Goal: Transaction & Acquisition: Purchase product/service

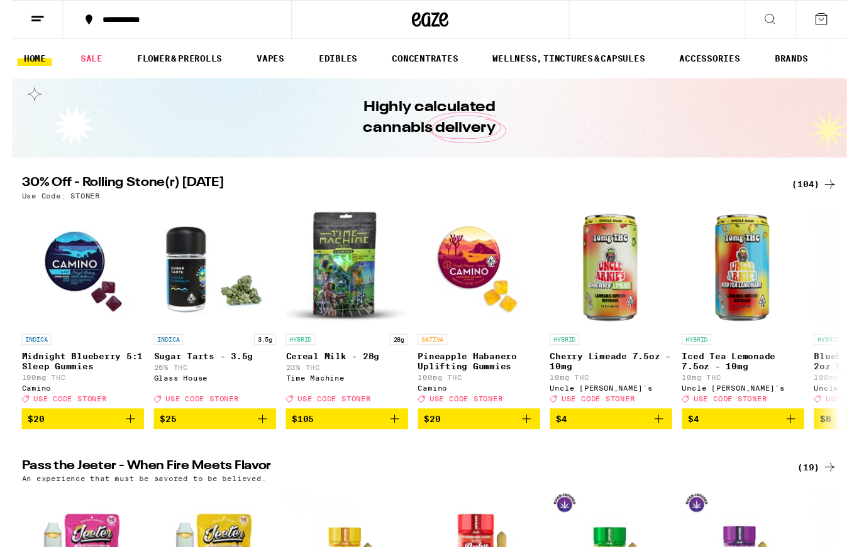
click at [825, 184] on div "(104)" at bounding box center [825, 189] width 47 height 15
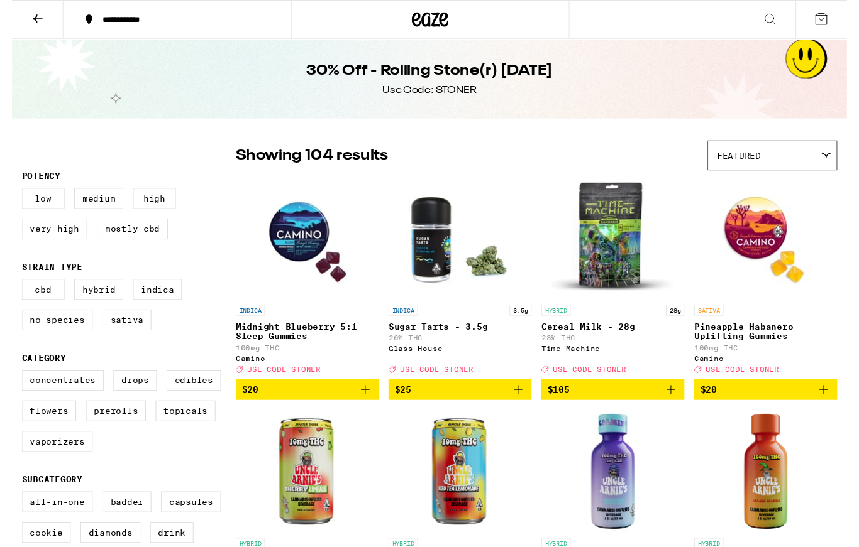
click at [39, 429] on label "Flowers" at bounding box center [38, 422] width 56 height 21
click at [13, 383] on input "Flowers" at bounding box center [13, 383] width 1 height 1
checkbox input "true"
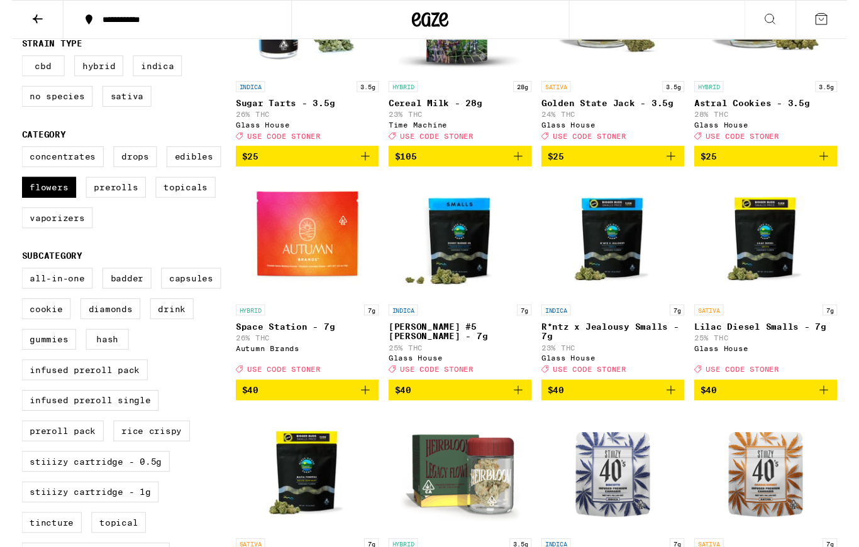
scroll to position [219, 0]
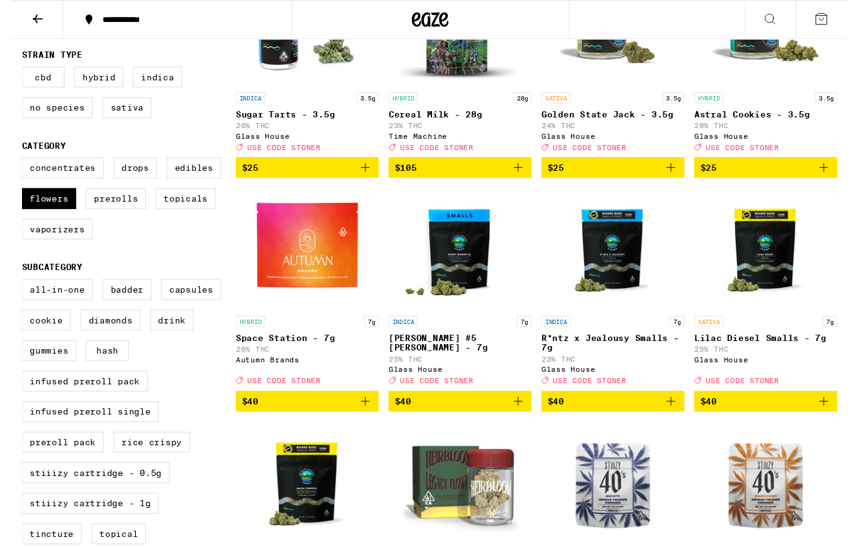
click at [110, 213] on label "Prerolls" at bounding box center [107, 204] width 62 height 21
click at [13, 165] on input "Prerolls" at bounding box center [13, 164] width 1 height 1
checkbox input "true"
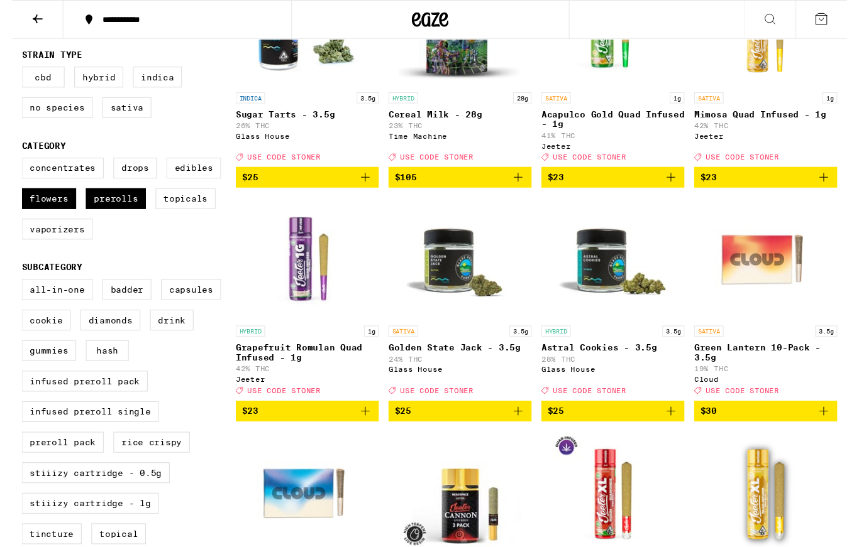
click at [43, 215] on label "Flowers" at bounding box center [38, 204] width 56 height 21
click at [13, 165] on input "Flowers" at bounding box center [13, 164] width 1 height 1
checkbox input "false"
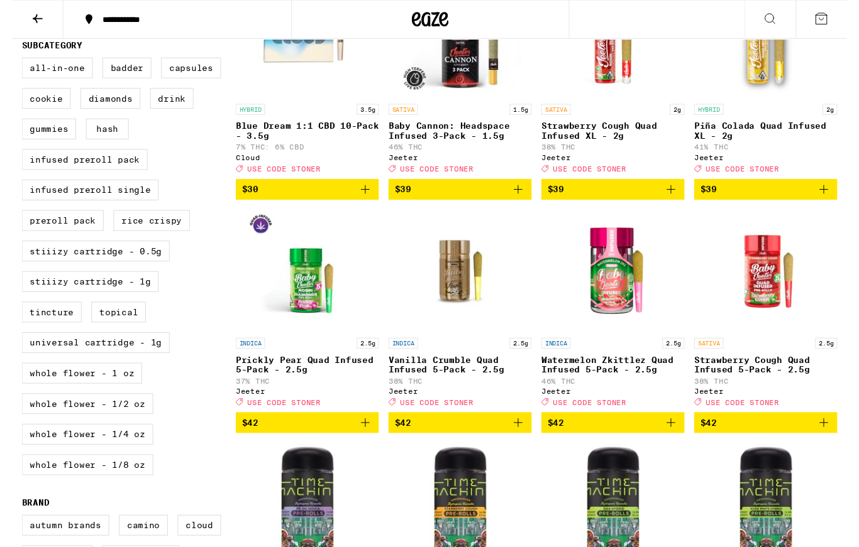
scroll to position [517, 0]
